Goal: Transaction & Acquisition: Purchase product/service

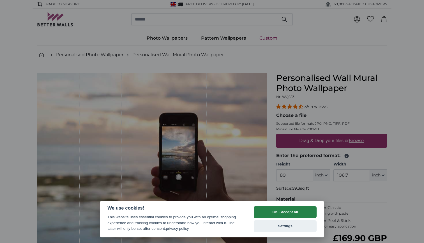
click at [278, 212] on button "OK - accept all" at bounding box center [285, 212] width 63 height 12
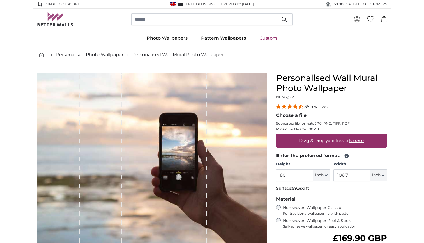
click at [319, 176] on span "inch" at bounding box center [319, 175] width 8 height 6
click at [318, 189] on link "Centimeter (cm)" at bounding box center [321, 190] width 49 height 10
type input "203.2"
type input "271.1"
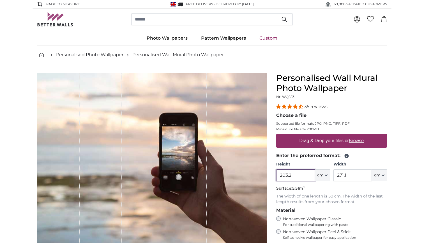
click at [296, 176] on input "203.2" at bounding box center [295, 175] width 38 height 12
type input "2"
type input "162"
click at [354, 177] on input "271.1" at bounding box center [352, 175] width 38 height 12
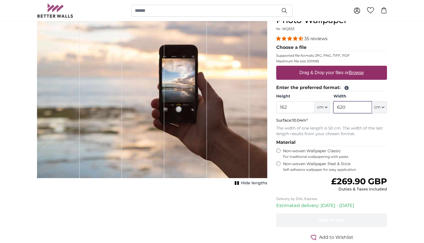
scroll to position [69, 0]
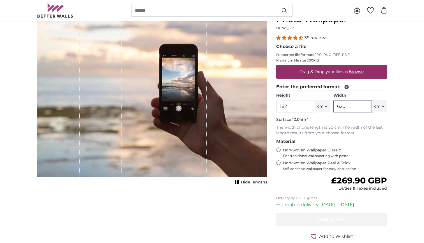
type input "620"
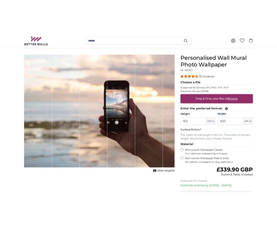
scroll to position [40, 0]
